Goal: Information Seeking & Learning: Learn about a topic

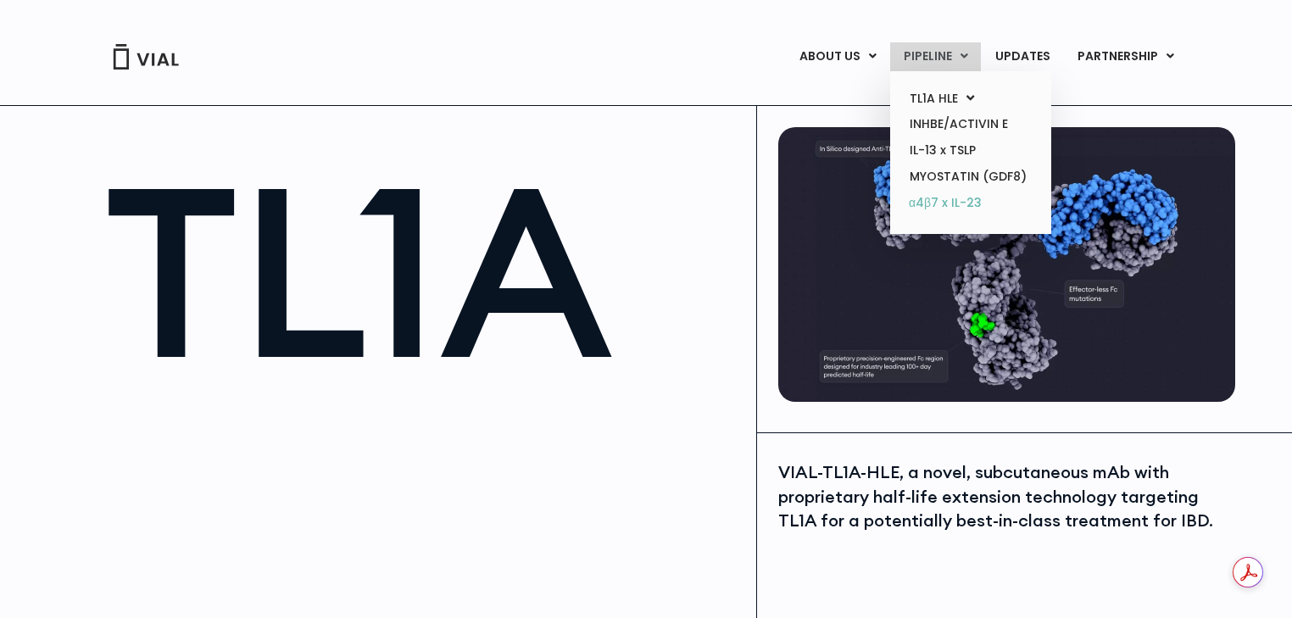
click at [976, 209] on link "α4β7 x IL-23" at bounding box center [970, 203] width 148 height 27
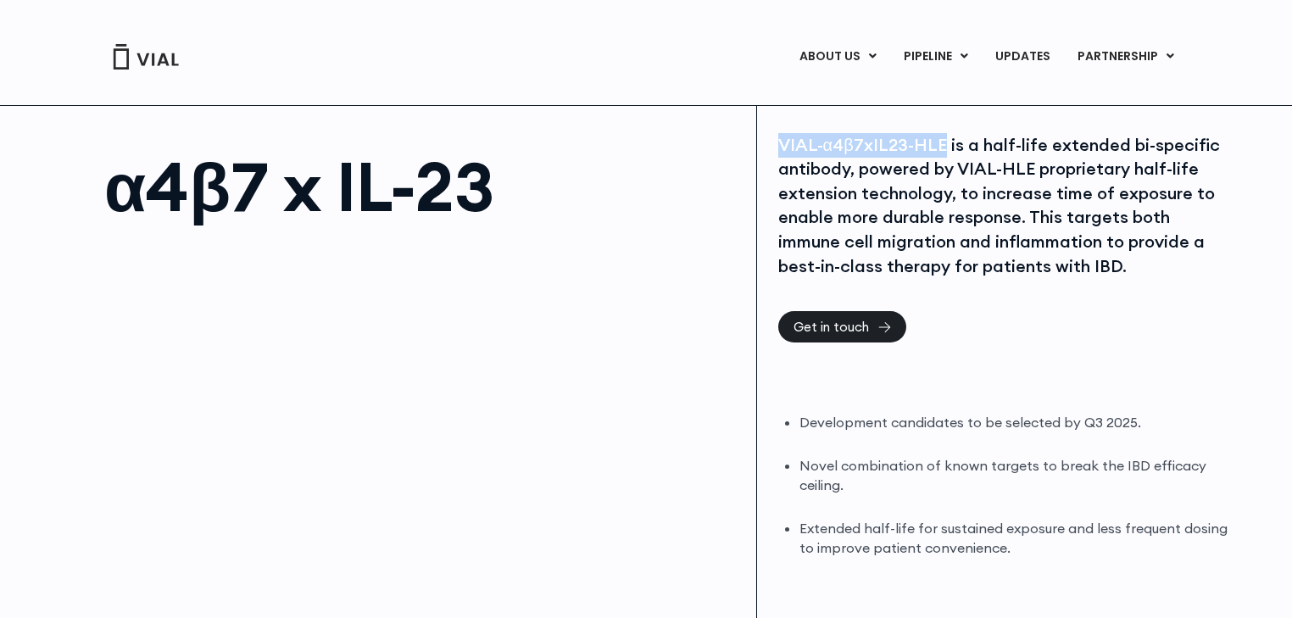
drag, startPoint x: 777, startPoint y: 140, endPoint x: 943, endPoint y: 139, distance: 166.2
click at [943, 139] on div "VIAL-α4β7xIL23-HLE is a half-life extended bi-specific antibody, powered by VIA…" at bounding box center [1004, 206] width 453 height 146
copy div "VIAL-α4β7xIL23-HLE"
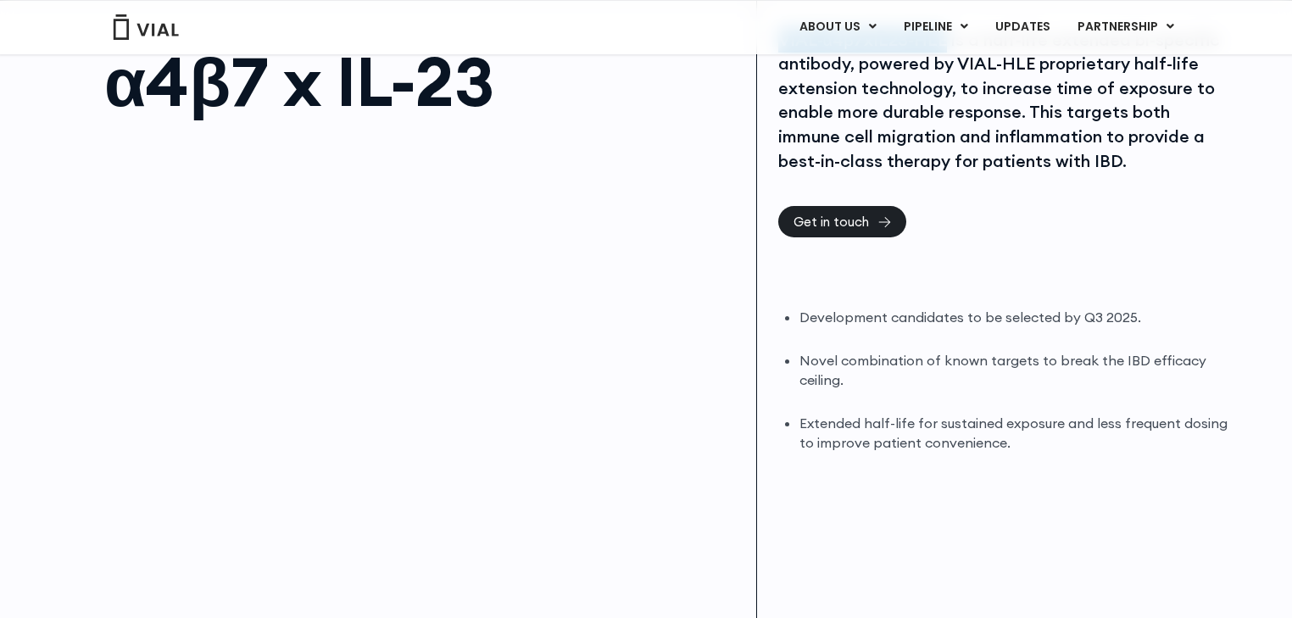
scroll to position [136, 0]
